Goal: Task Accomplishment & Management: Manage account settings

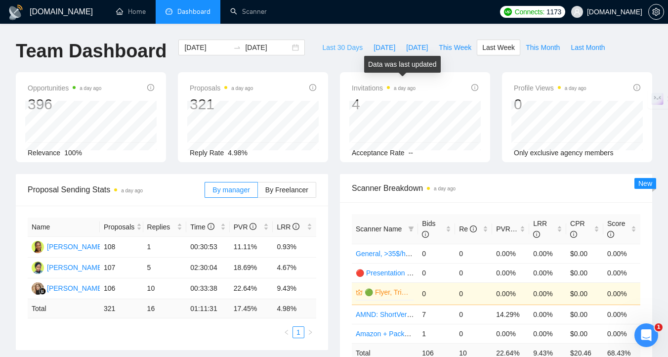
click at [334, 48] on span "Last 30 Days" at bounding box center [342, 47] width 41 height 11
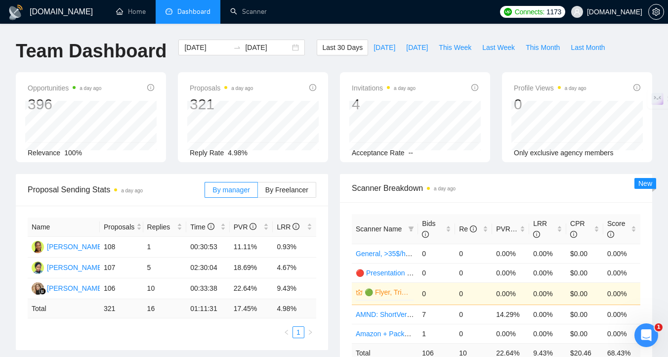
type input "2025-09-07"
type input "2025-10-07"
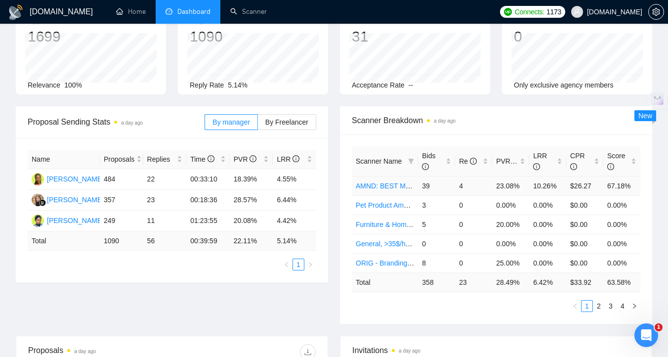
scroll to position [69, 0]
click at [600, 305] on link "2" at bounding box center [598, 304] width 11 height 11
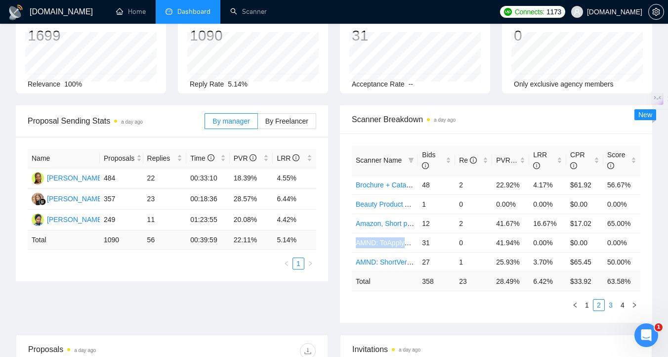
click at [612, 305] on link "3" at bounding box center [610, 304] width 11 height 11
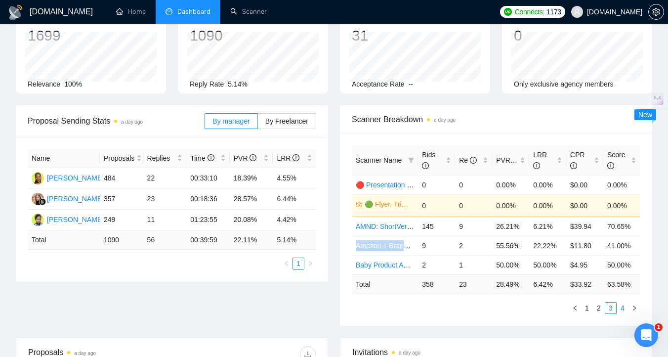
click at [624, 307] on link "4" at bounding box center [622, 307] width 11 height 11
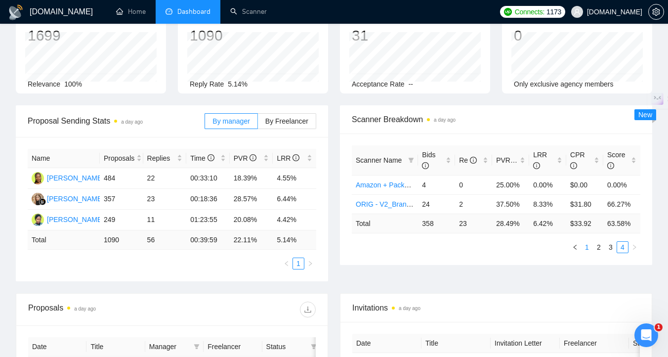
click at [583, 242] on link "1" at bounding box center [586, 247] width 11 height 11
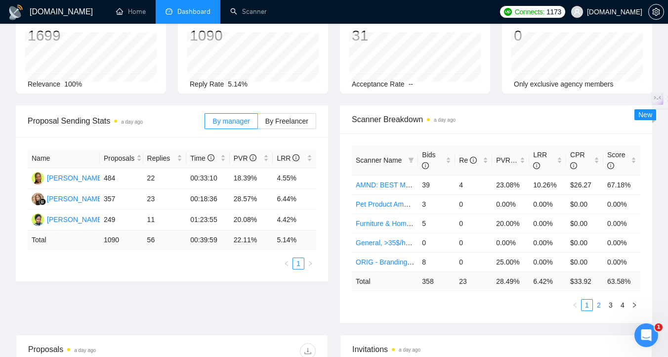
click at [601, 306] on link "2" at bounding box center [598, 304] width 11 height 11
click at [612, 306] on link "3" at bounding box center [610, 304] width 11 height 11
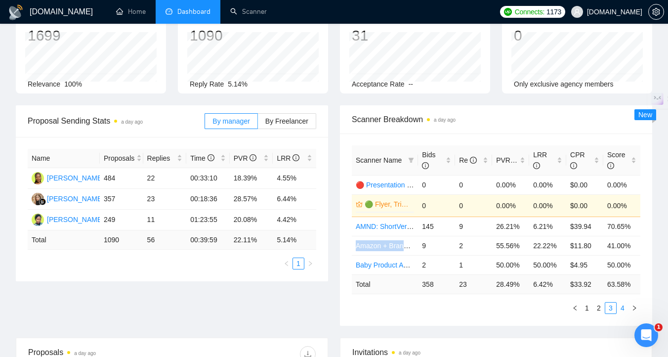
click at [620, 308] on link "4" at bounding box center [622, 307] width 11 height 11
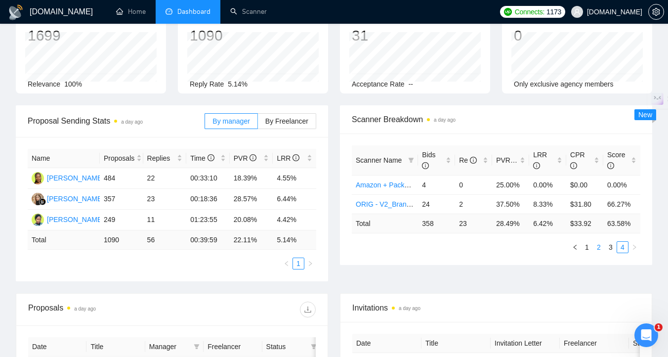
click at [601, 250] on link "2" at bounding box center [598, 247] width 11 height 11
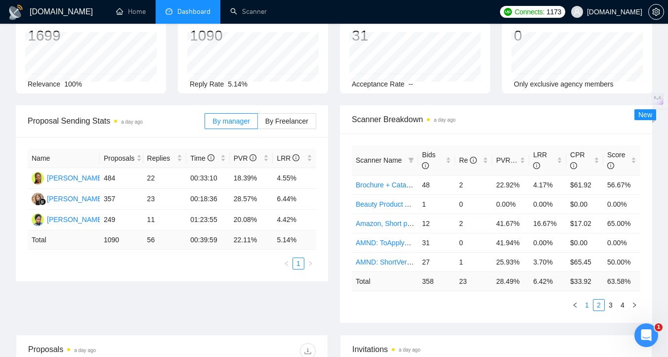
click at [588, 307] on link "1" at bounding box center [586, 304] width 11 height 11
click at [597, 307] on link "2" at bounding box center [598, 304] width 11 height 11
click at [613, 304] on link "3" at bounding box center [610, 304] width 11 height 11
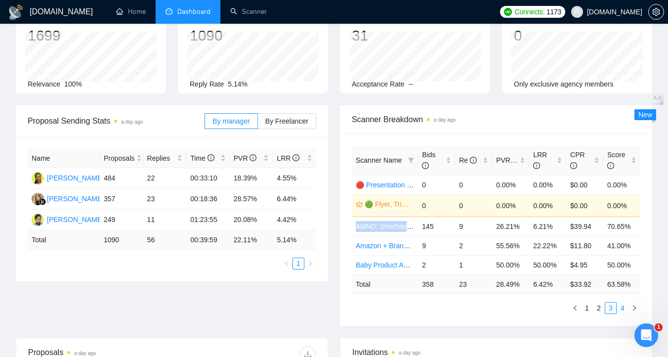
click at [623, 308] on link "4" at bounding box center [622, 307] width 11 height 11
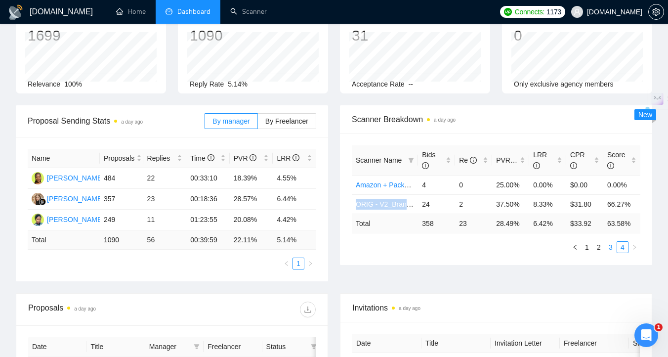
click at [609, 248] on link "3" at bounding box center [610, 247] width 11 height 11
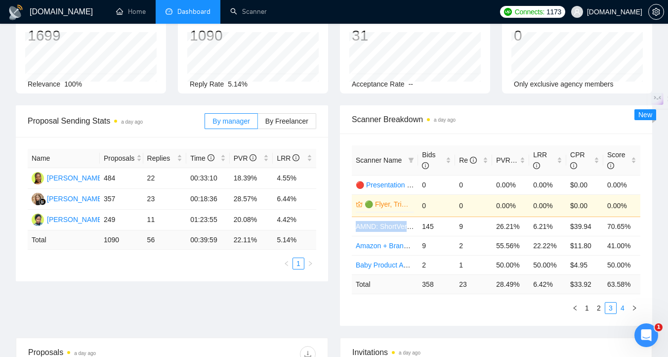
click at [619, 309] on link "4" at bounding box center [622, 307] width 11 height 11
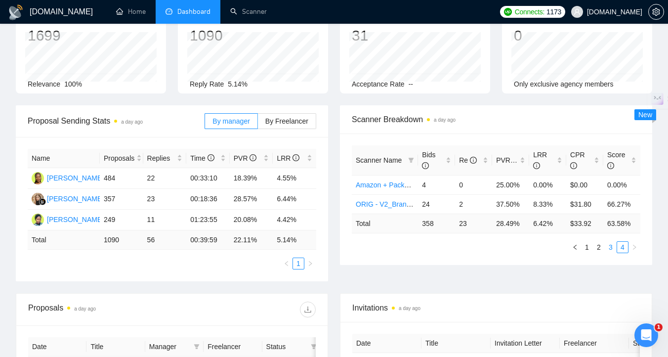
click at [610, 246] on link "3" at bounding box center [610, 247] width 11 height 11
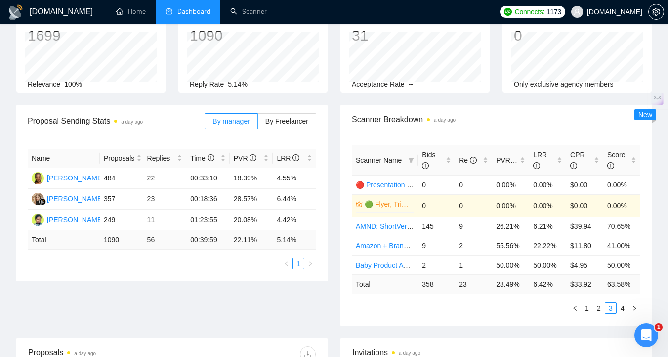
scroll to position [0, 0]
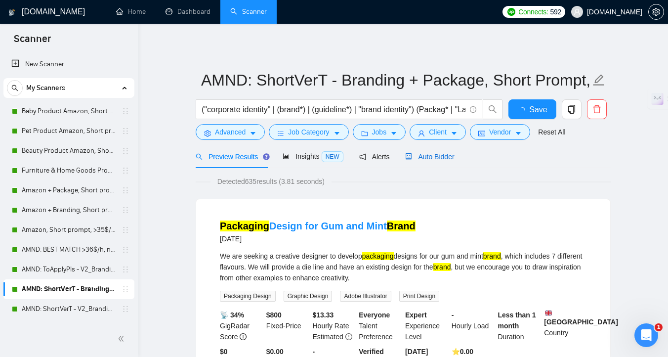
click at [420, 154] on span "Auto Bidder" at bounding box center [429, 157] width 49 height 8
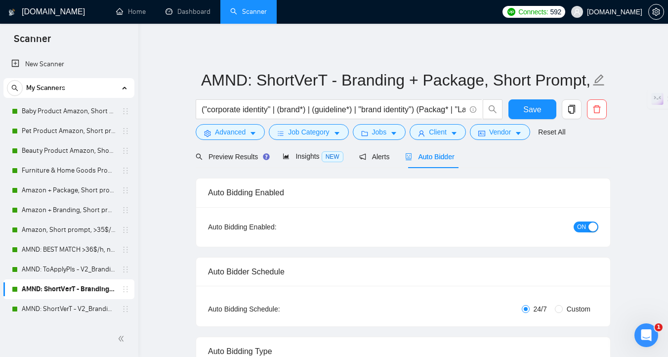
click at [586, 227] on button "ON" at bounding box center [586, 226] width 25 height 11
click at [534, 107] on span "Save" at bounding box center [532, 109] width 18 height 12
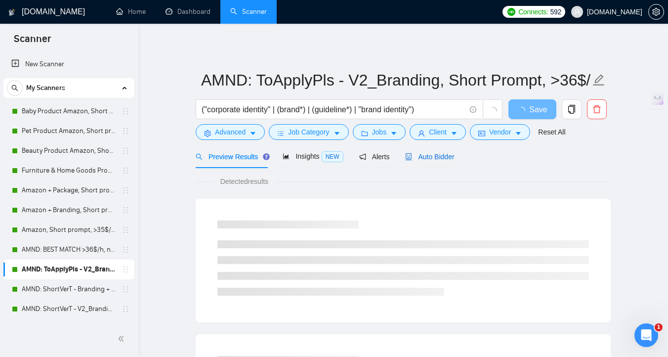
click at [424, 153] on span "Auto Bidder" at bounding box center [429, 157] width 49 height 8
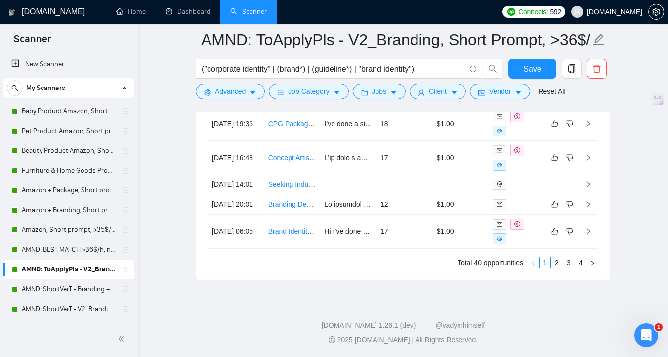
scroll to position [2786, 0]
click at [319, 207] on td "Branding Designer" at bounding box center [292, 204] width 56 height 20
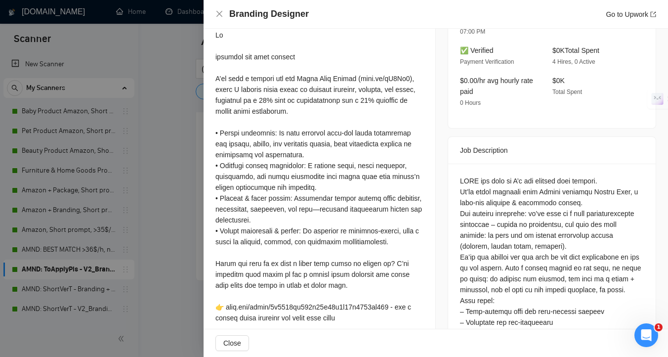
scroll to position [294, 0]
click at [184, 177] on div at bounding box center [334, 178] width 668 height 357
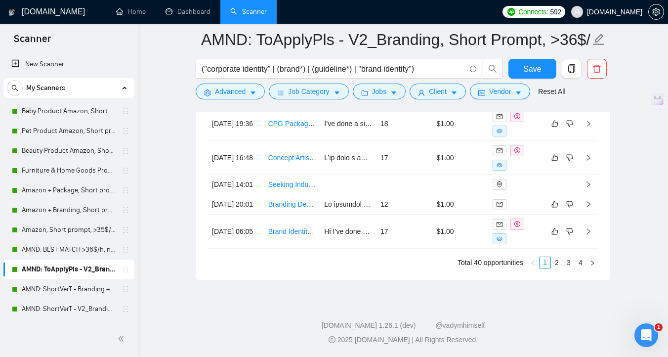
scroll to position [2773, 0]
click at [409, 158] on td "17" at bounding box center [404, 158] width 56 height 34
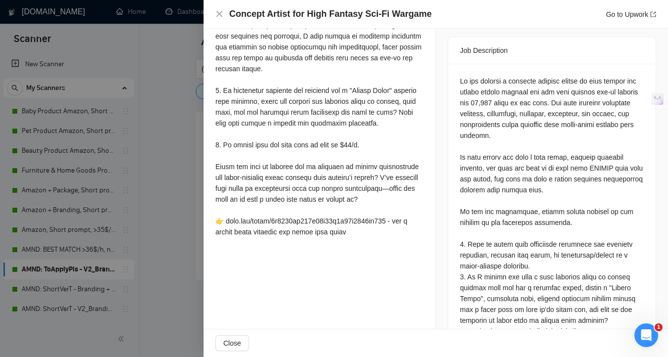
scroll to position [428, 0]
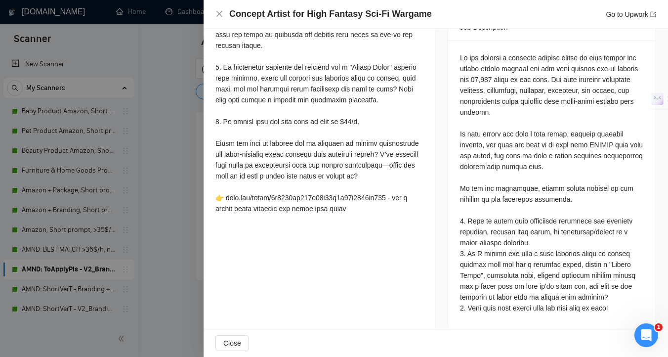
click at [180, 188] on div at bounding box center [334, 178] width 668 height 357
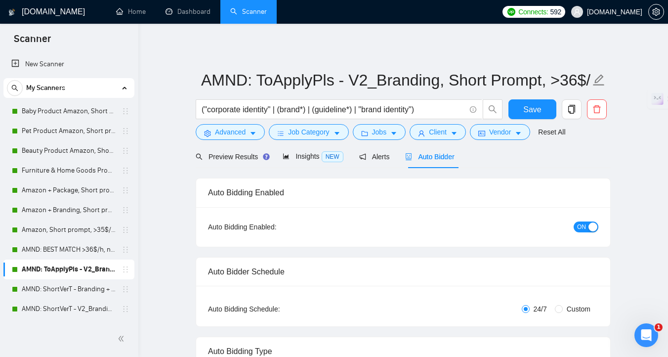
click at [581, 227] on span "ON" at bounding box center [581, 226] width 9 height 11
click at [534, 109] on span "Save" at bounding box center [532, 109] width 18 height 12
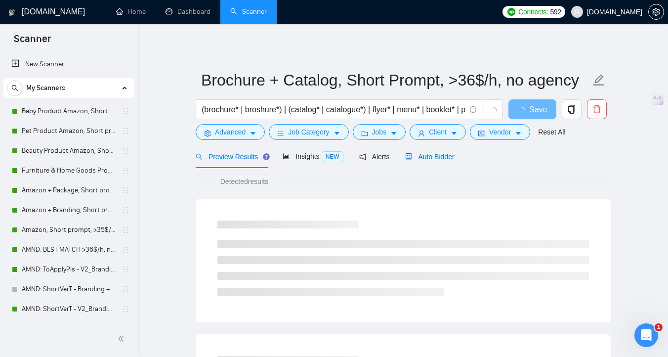
click at [434, 156] on span "Auto Bidder" at bounding box center [429, 157] width 49 height 8
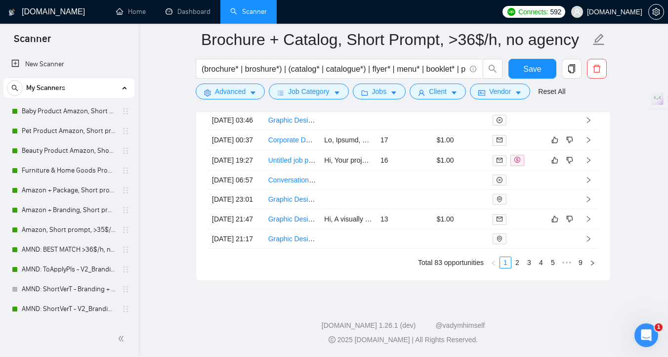
scroll to position [2772, 0]
click at [293, 229] on td "Graphic Designer Needed for Company Pamphlet Design" at bounding box center [292, 219] width 56 height 20
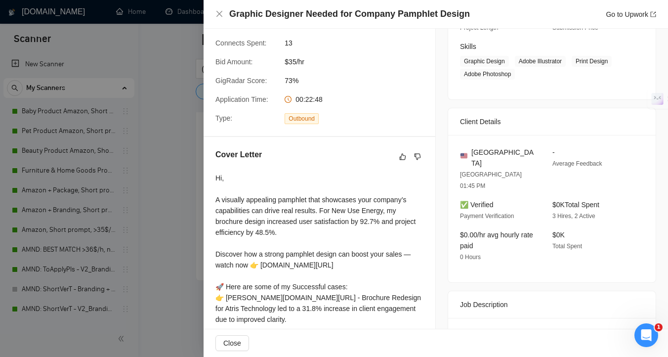
scroll to position [260, 0]
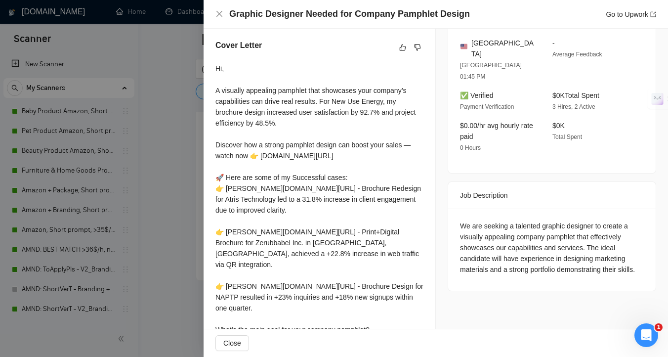
click at [163, 297] on div at bounding box center [334, 178] width 668 height 357
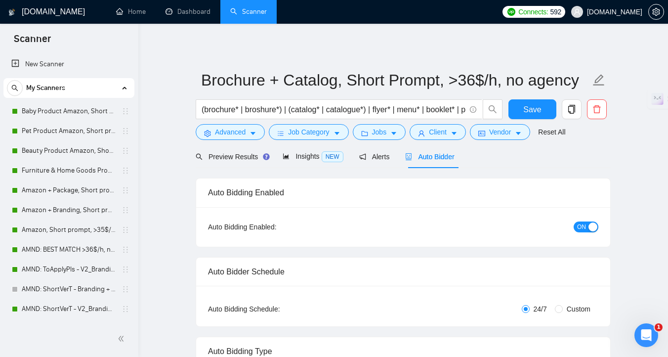
click at [580, 223] on span "ON" at bounding box center [581, 226] width 9 height 11
click at [537, 109] on span "Save" at bounding box center [532, 109] width 18 height 12
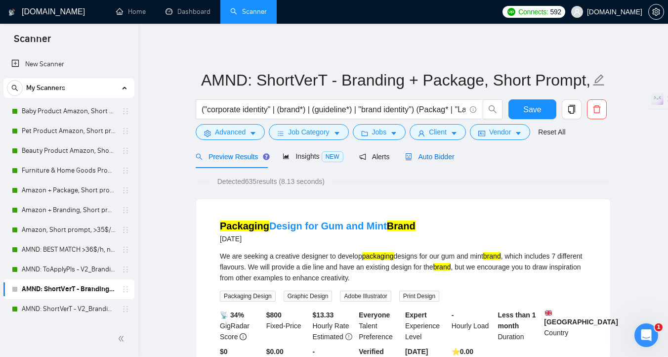
drag, startPoint x: 446, startPoint y: 159, endPoint x: 181, endPoint y: 295, distance: 297.6
click at [446, 159] on span "Auto Bidder" at bounding box center [429, 157] width 49 height 8
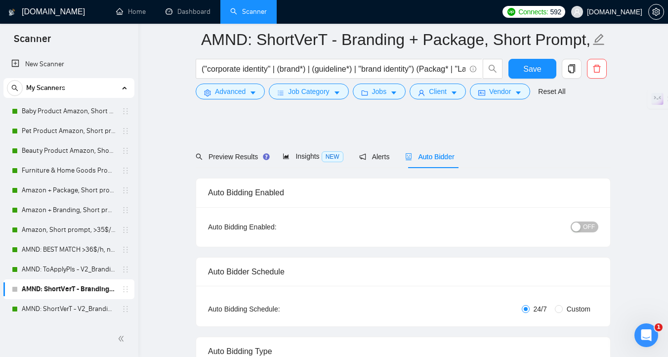
scroll to position [1454, 0]
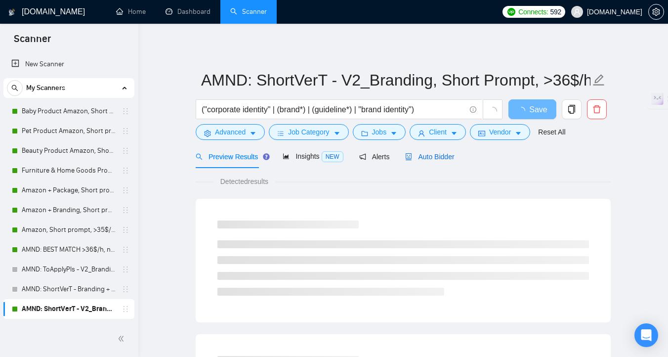
click at [432, 154] on span "Auto Bidder" at bounding box center [429, 157] width 49 height 8
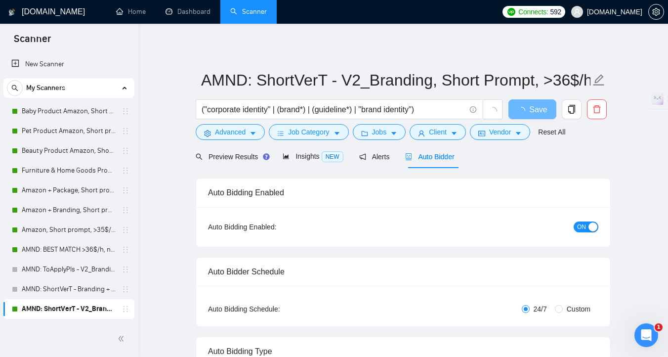
click at [582, 226] on span "ON" at bounding box center [581, 226] width 9 height 11
click at [537, 113] on span "Save" at bounding box center [532, 109] width 18 height 12
